Goal: Information Seeking & Learning: Find specific fact

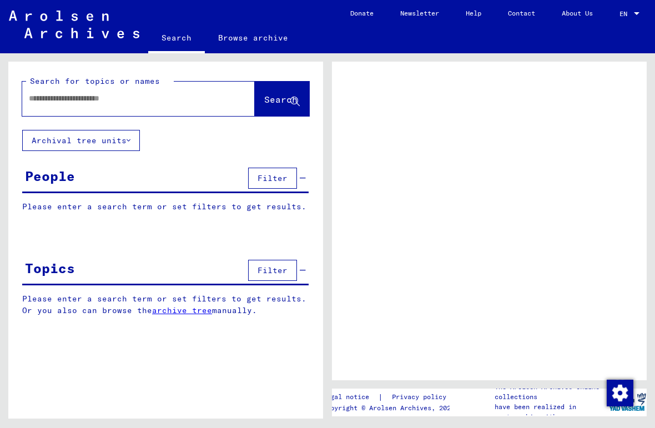
click at [143, 104] on input "text" at bounding box center [128, 99] width 199 height 12
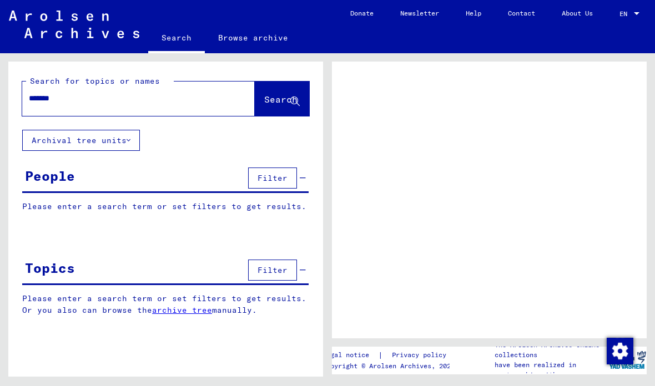
type input "*******"
click at [264, 99] on span "Search" at bounding box center [280, 99] width 33 height 11
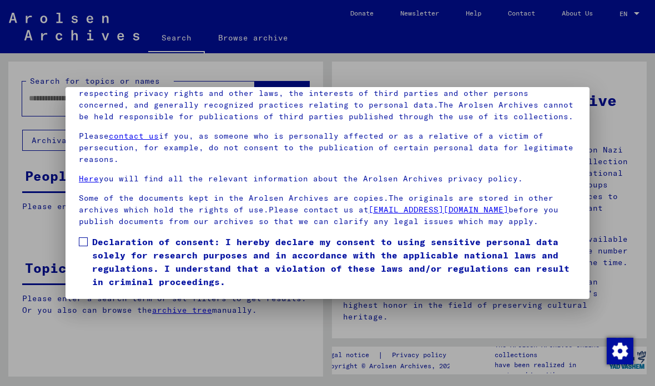
scroll to position [123, 0]
click at [90, 235] on label "Declaration of consent: I hereby declare my consent to using sensitive personal…" at bounding box center [327, 261] width 497 height 53
click at [116, 294] on button "I agree" at bounding box center [106, 304] width 54 height 21
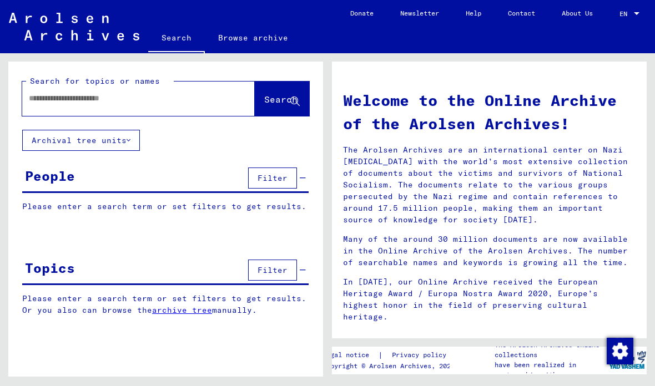
scroll to position [0, 0]
click at [141, 102] on input "text" at bounding box center [125, 99] width 193 height 12
type input "*******"
click at [276, 98] on span "Search" at bounding box center [280, 99] width 33 height 11
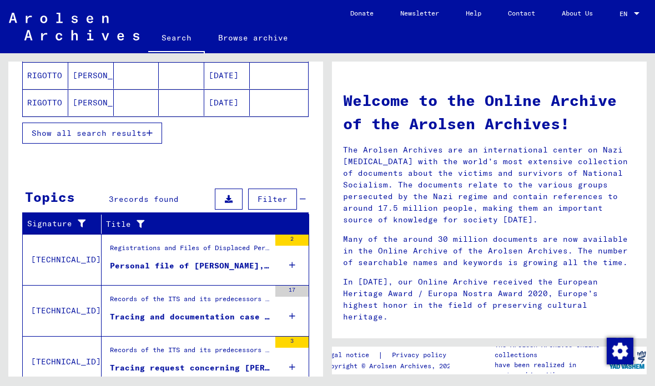
scroll to position [244, 0]
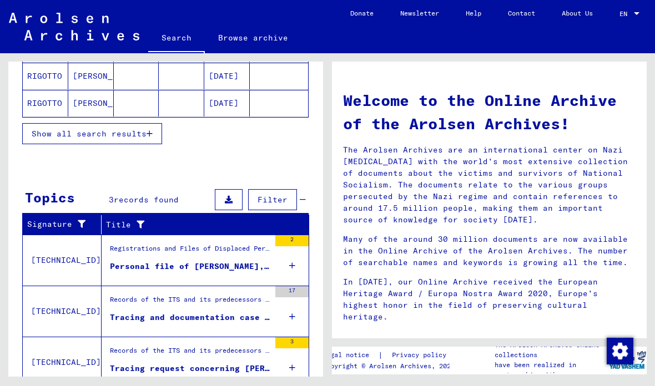
click at [296, 338] on div "3" at bounding box center [291, 363] width 33 height 50
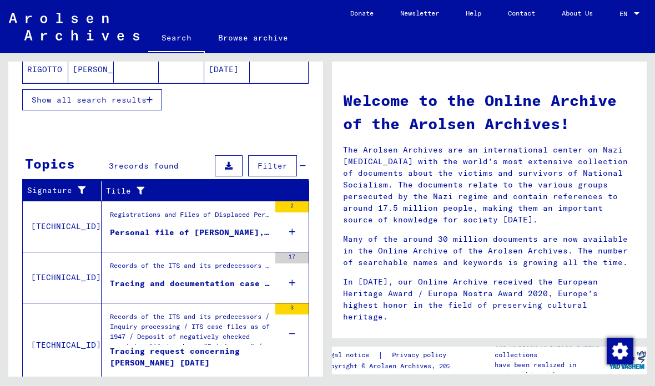
scroll to position [277, 0]
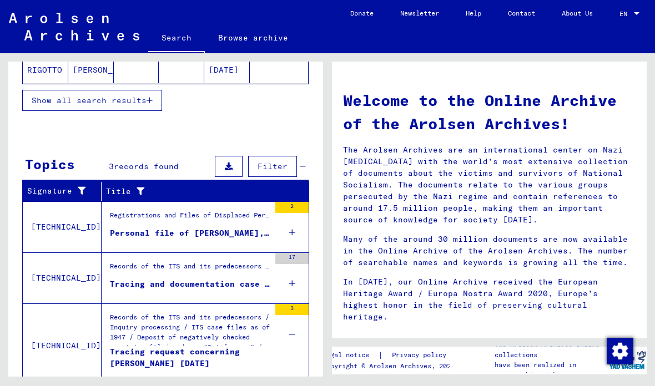
click at [289, 264] on icon at bounding box center [292, 283] width 6 height 39
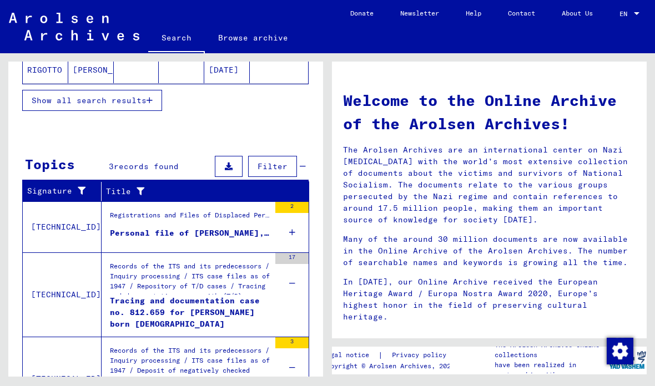
click at [293, 213] on icon at bounding box center [292, 232] width 6 height 39
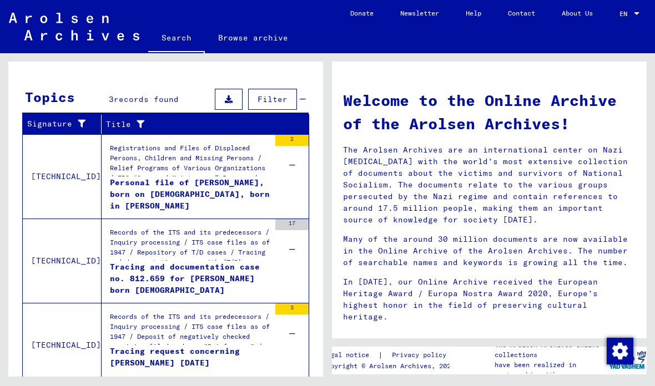
scroll to position [344, 0]
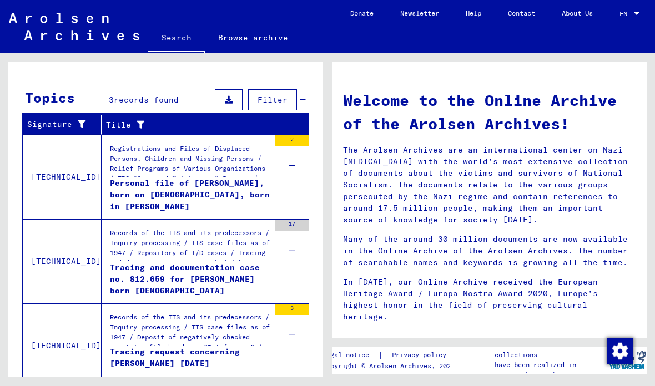
click at [204, 346] on div "Tracing request concerning [PERSON_NAME] [DATE]" at bounding box center [190, 362] width 160 height 33
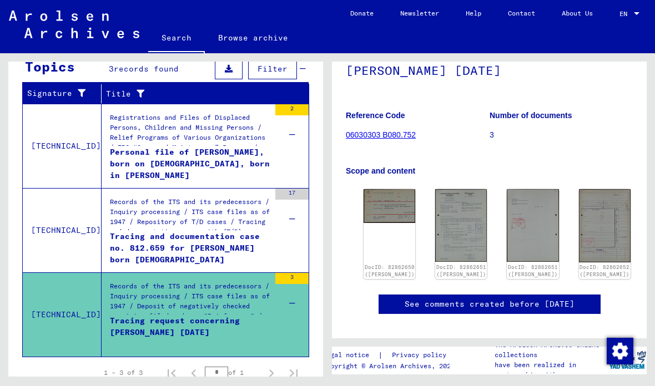
scroll to position [106, 0]
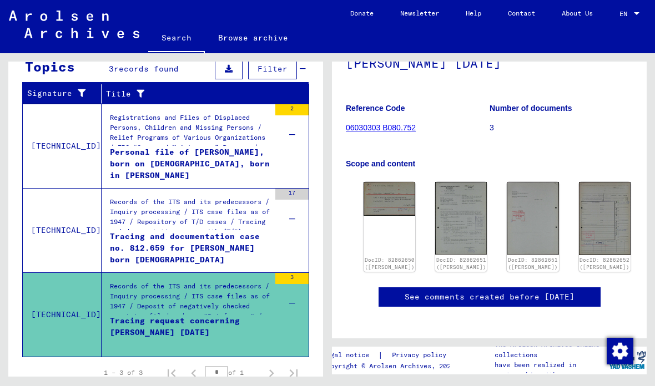
click at [395, 182] on img at bounding box center [390, 198] width 52 height 33
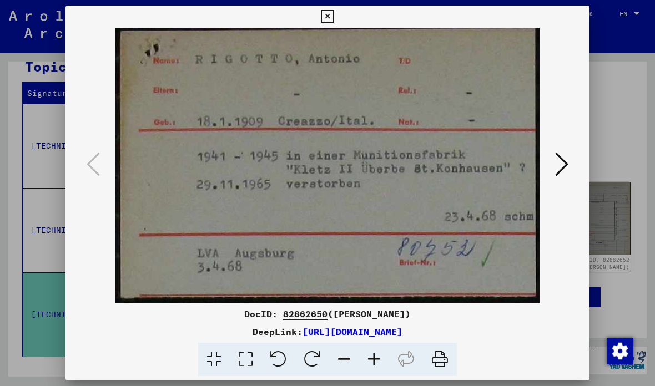
click at [561, 164] on icon at bounding box center [561, 164] width 13 height 27
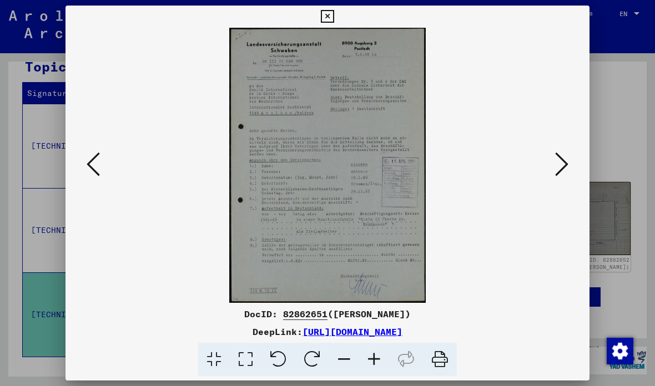
click at [367, 229] on img at bounding box center [327, 165] width 449 height 275
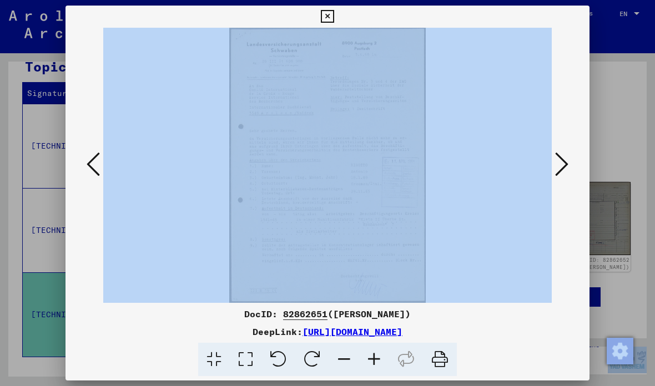
click at [566, 162] on icon at bounding box center [561, 164] width 13 height 27
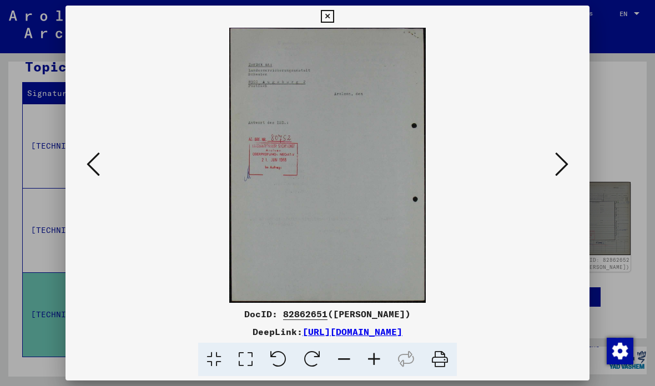
click at [561, 162] on icon at bounding box center [561, 164] width 13 height 27
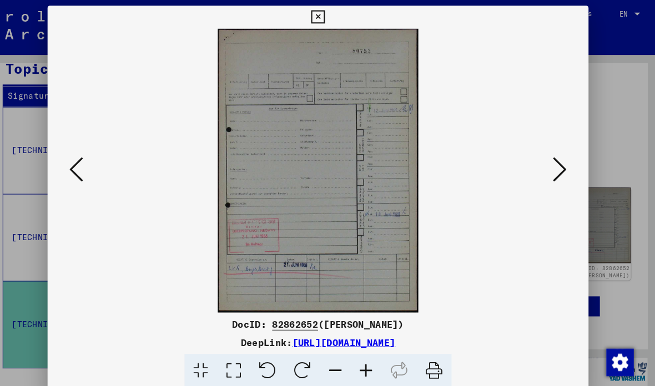
click at [555, 175] on icon at bounding box center [561, 164] width 13 height 27
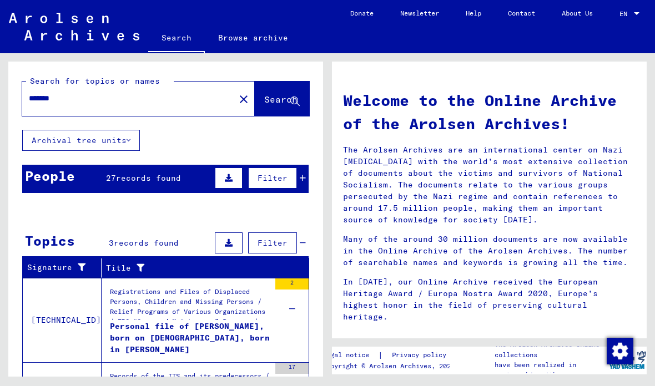
click at [251, 336] on div "Personal file of [PERSON_NAME], born on [DEMOGRAPHIC_DATA], born in [PERSON_NAM…" at bounding box center [190, 337] width 160 height 33
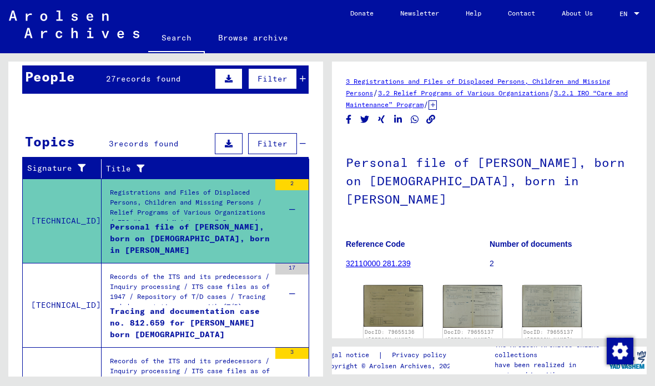
scroll to position [109, 0]
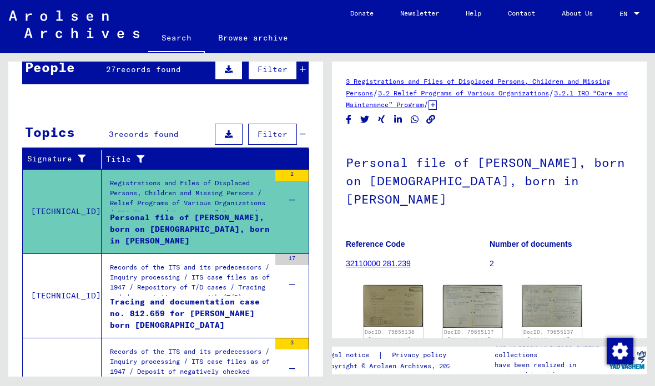
click at [230, 299] on div "Tracing and documentation case no. 812.659 for [PERSON_NAME] born [DEMOGRAPHIC_…" at bounding box center [190, 312] width 160 height 33
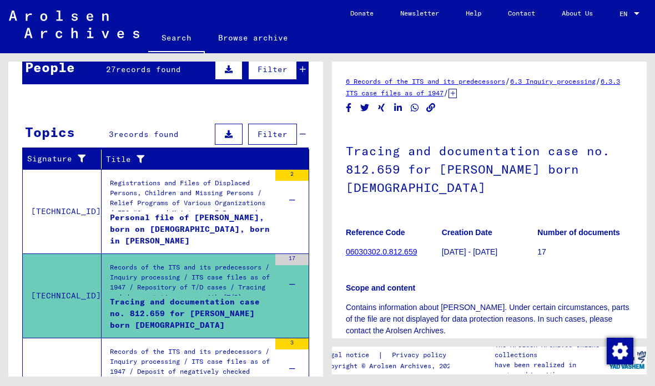
click at [403, 253] on link "06030302.0.812.659" at bounding box center [381, 252] width 71 height 9
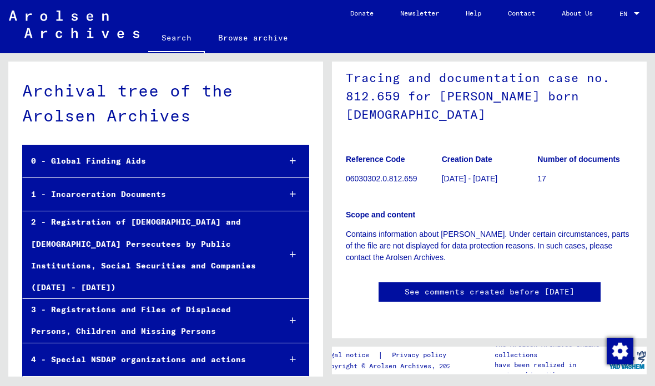
scroll to position [16154, 0]
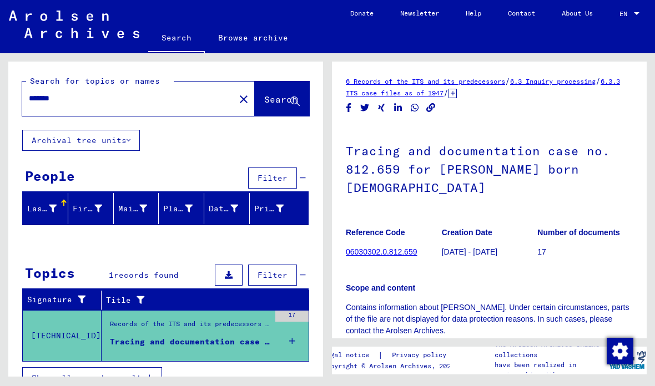
click at [104, 97] on input "*******" at bounding box center [128, 99] width 199 height 12
click at [94, 100] on input "*******" at bounding box center [128, 99] width 199 height 12
click at [96, 99] on input "*******" at bounding box center [128, 99] width 199 height 12
click at [263, 85] on button "Search" at bounding box center [282, 99] width 54 height 34
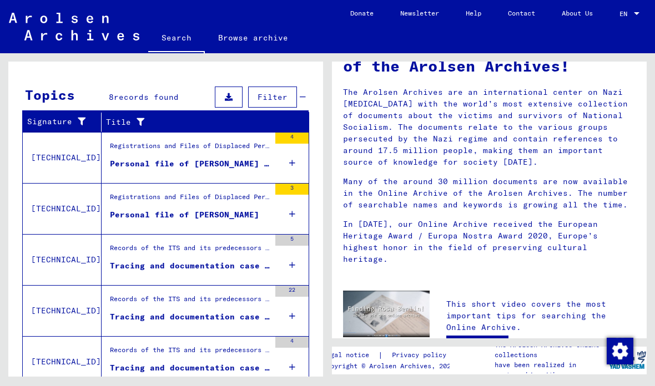
scroll to position [346, 0]
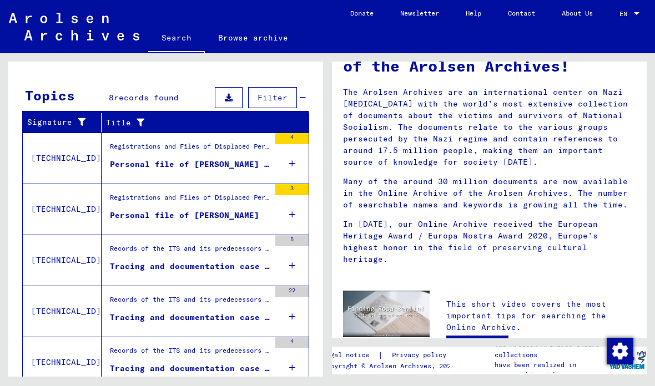
click at [235, 165] on div "Personal file of [PERSON_NAME] and of further persons" at bounding box center [190, 165] width 160 height 12
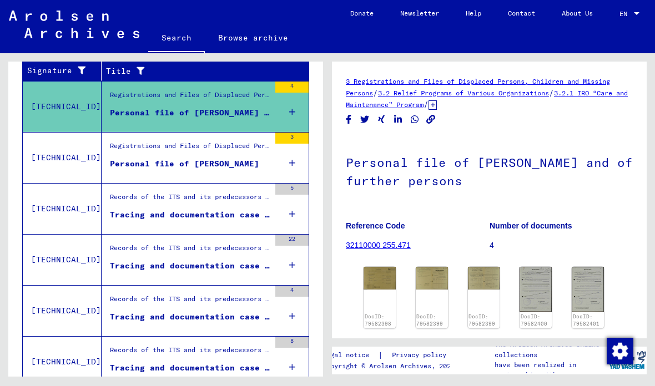
scroll to position [198, 0]
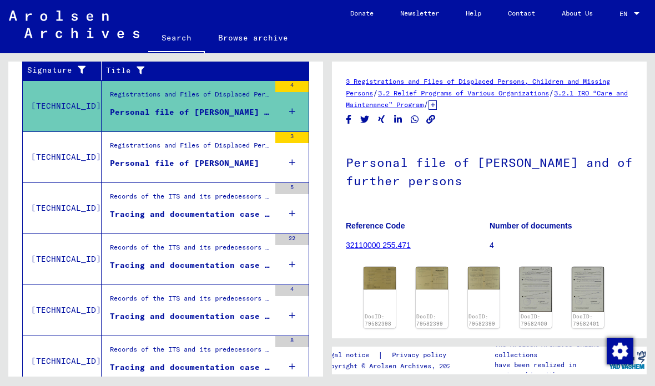
click at [293, 110] on mat-cell at bounding box center [279, 123] width 58 height 27
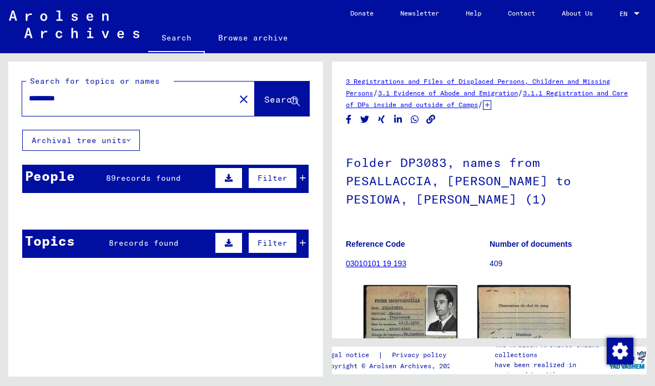
click at [306, 244] on mat-cell at bounding box center [279, 238] width 58 height 27
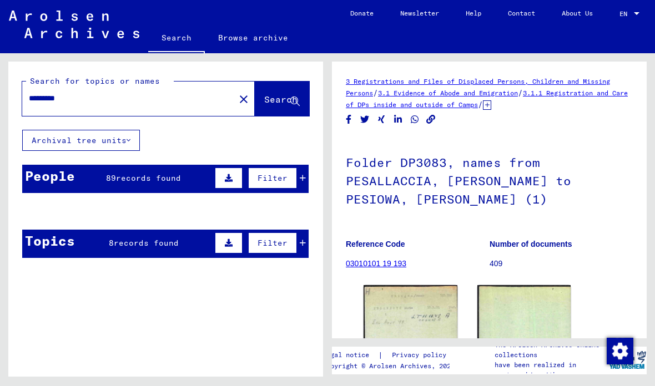
click at [194, 239] on mat-cell at bounding box center [182, 238] width 46 height 27
click at [305, 246] on mat-cell at bounding box center [279, 238] width 58 height 27
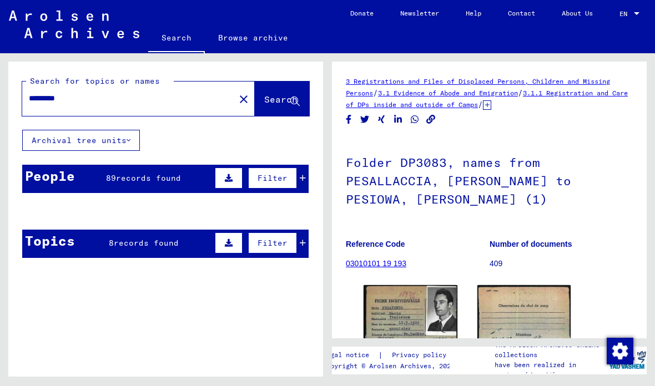
click at [304, 244] on mat-cell at bounding box center [279, 238] width 58 height 27
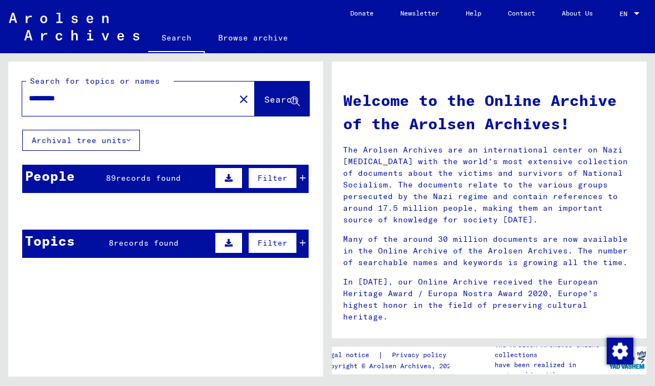
type input "*******"
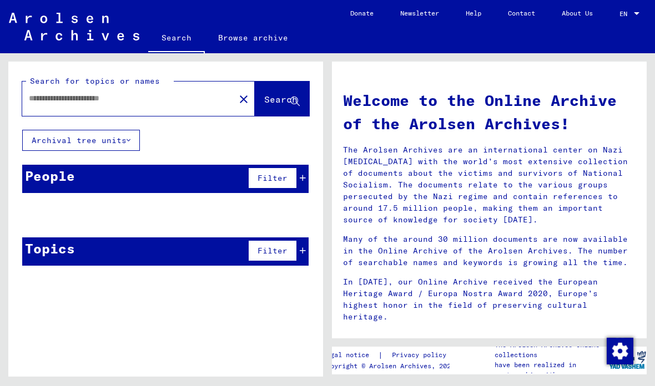
type input "*******"
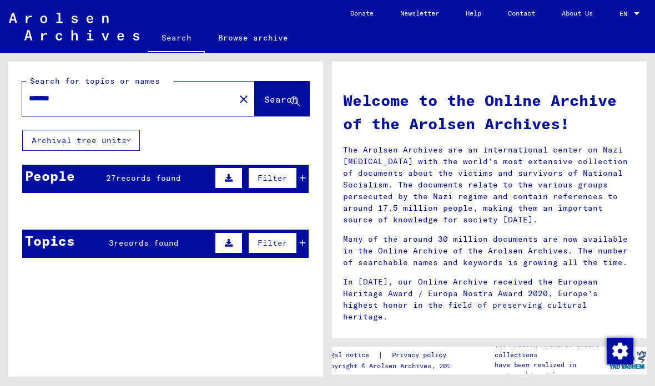
click at [180, 241] on mat-cell at bounding box center [182, 238] width 46 height 27
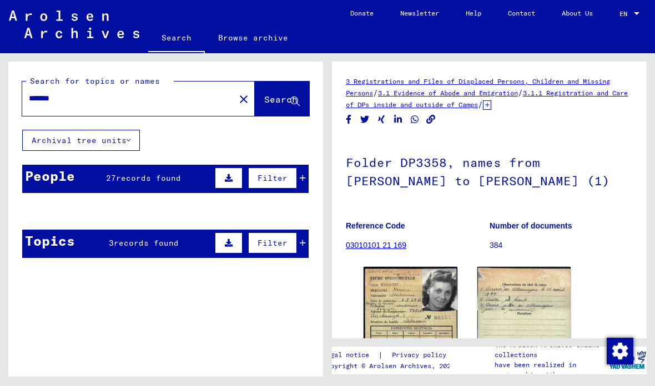
click at [307, 245] on mat-cell at bounding box center [279, 238] width 58 height 27
click at [302, 243] on mat-cell at bounding box center [279, 238] width 58 height 27
click at [300, 245] on mat-cell at bounding box center [279, 238] width 58 height 27
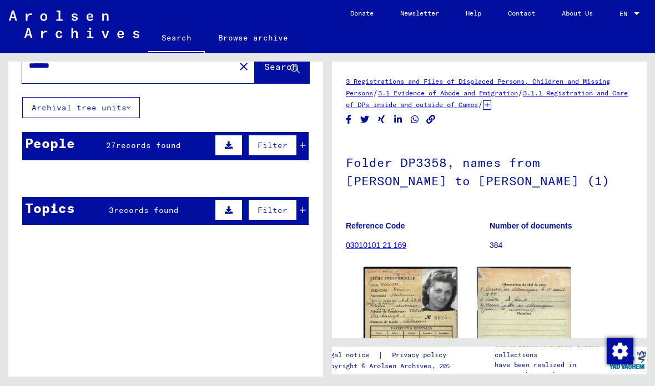
scroll to position [34, 0]
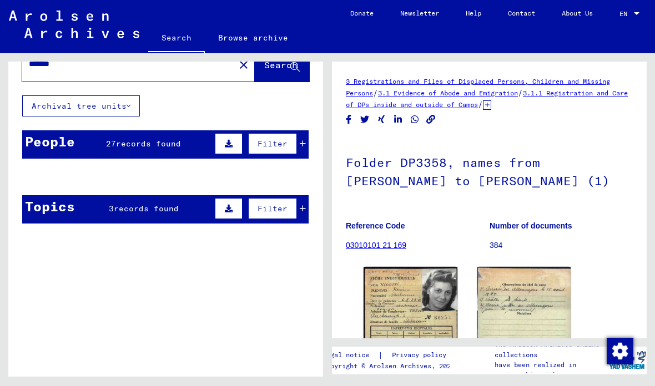
click at [263, 81] on button "Search" at bounding box center [282, 64] width 54 height 34
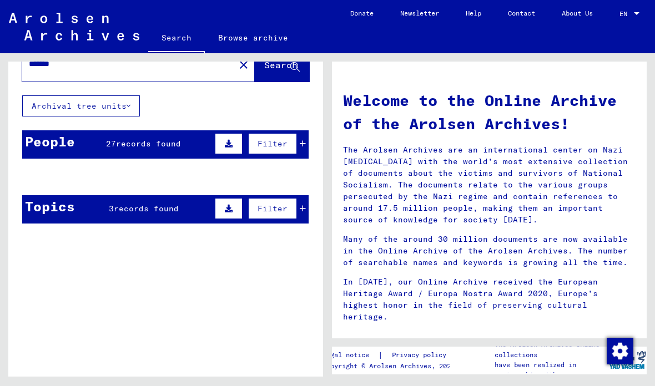
click at [280, 71] on span "Search" at bounding box center [280, 64] width 33 height 11
